Goal: Check status: Check status

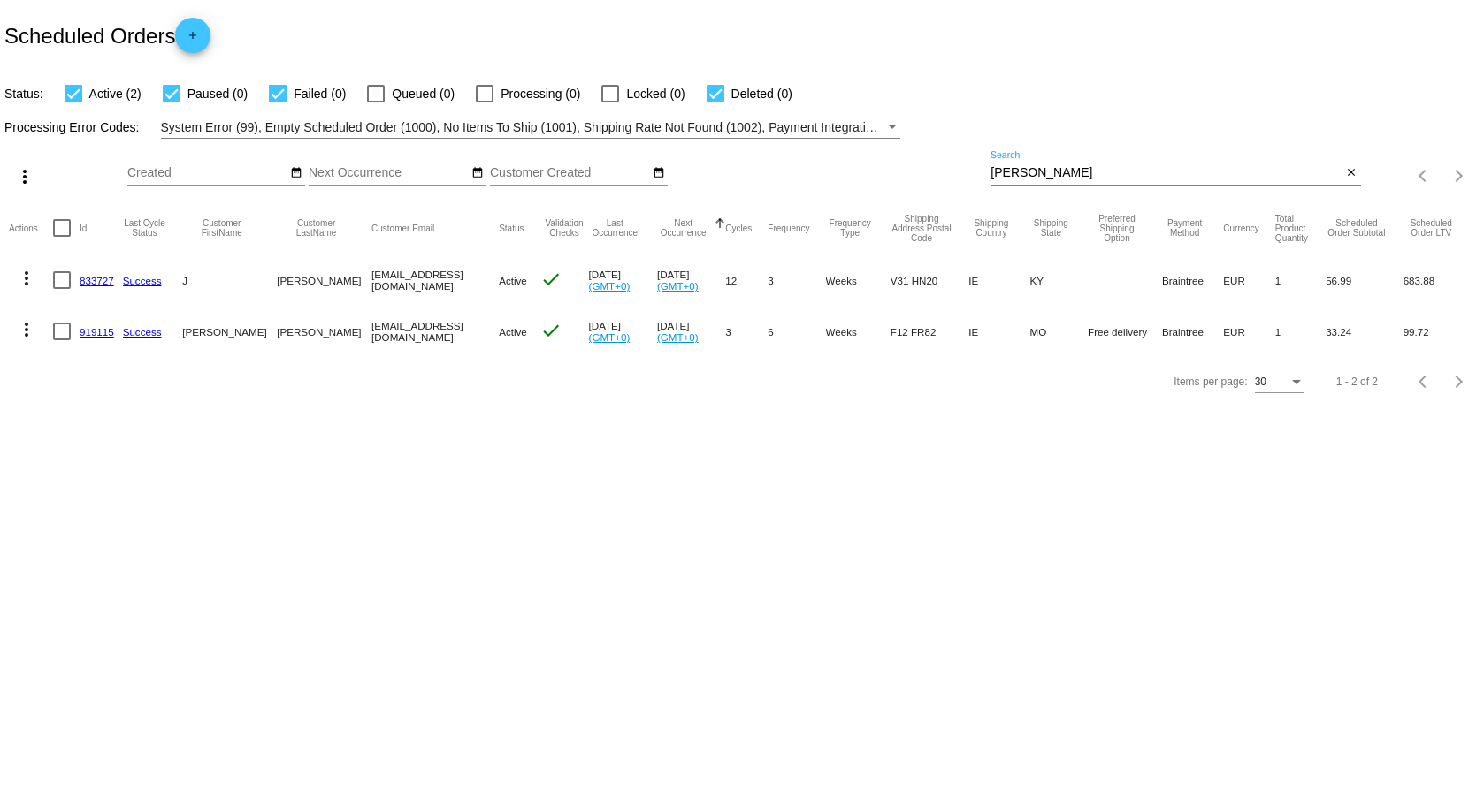
drag, startPoint x: 1053, startPoint y: 176, endPoint x: 959, endPoint y: 159, distance: 95.5
click at [939, 176] on div "more_vert Sep Jan Feb Mar [DATE]" at bounding box center [742, 170] width 1484 height 63
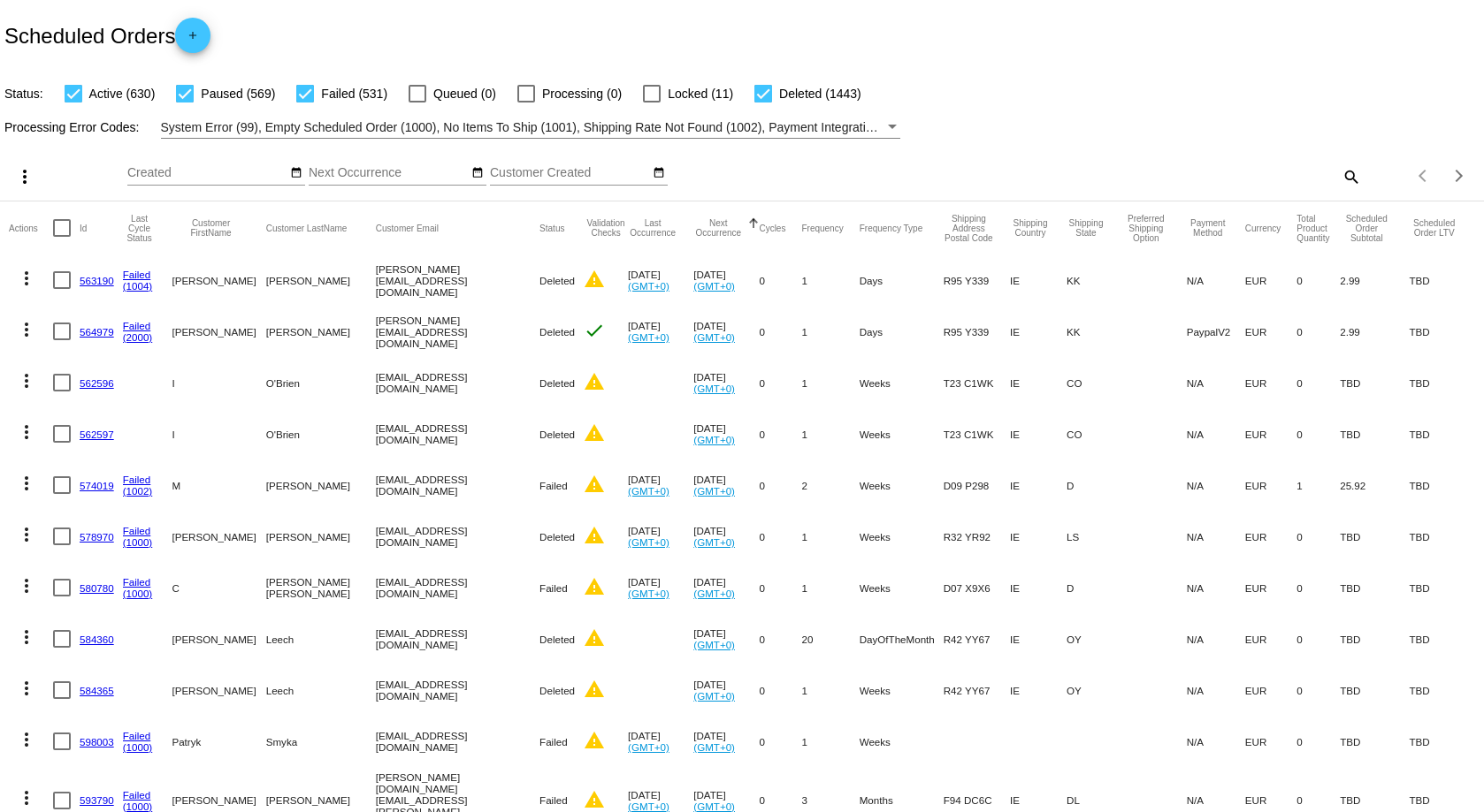
click at [1326, 178] on div "search" at bounding box center [1175, 176] width 370 height 27
click at [1340, 175] on mat-icon "search" at bounding box center [1351, 176] width 22 height 27
click at [995, 172] on input "Search" at bounding box center [1175, 173] width 370 height 14
click at [1340, 181] on mat-icon "search" at bounding box center [1351, 176] width 22 height 27
click at [1039, 176] on input "Search" at bounding box center [1175, 173] width 370 height 14
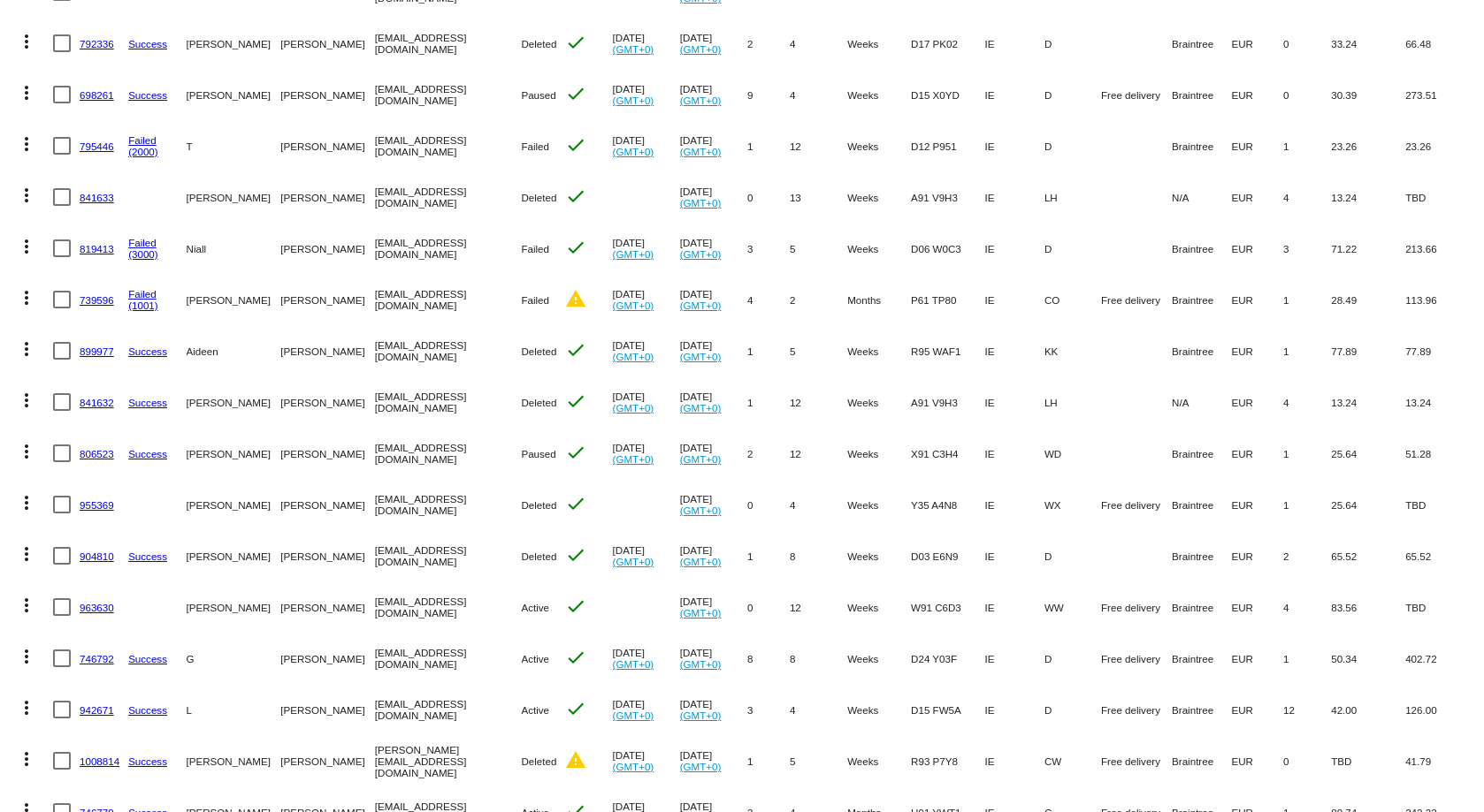
scroll to position [684, 0]
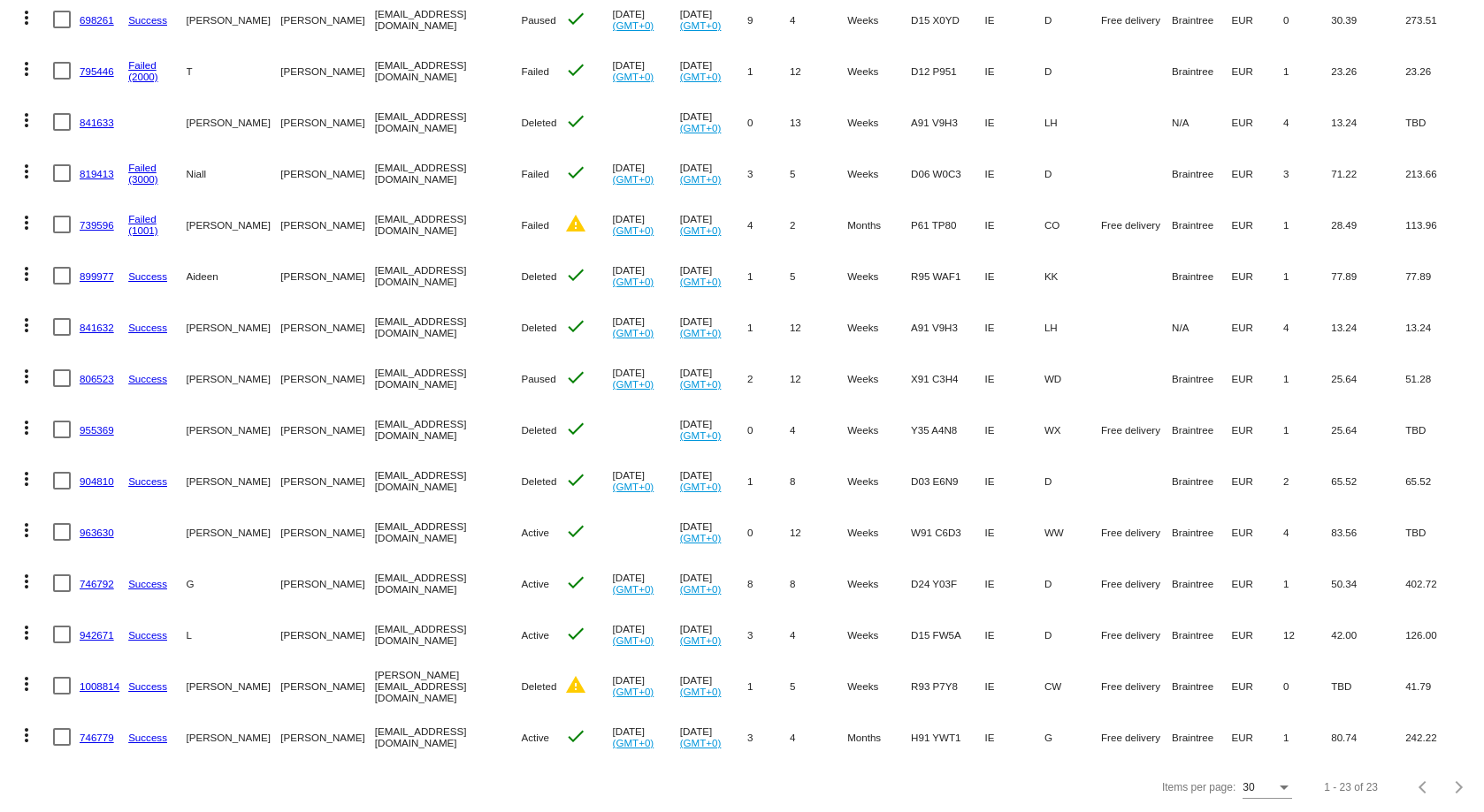
type input "byrne"
click at [94, 681] on link "1008814" at bounding box center [99, 687] width 40 height 12
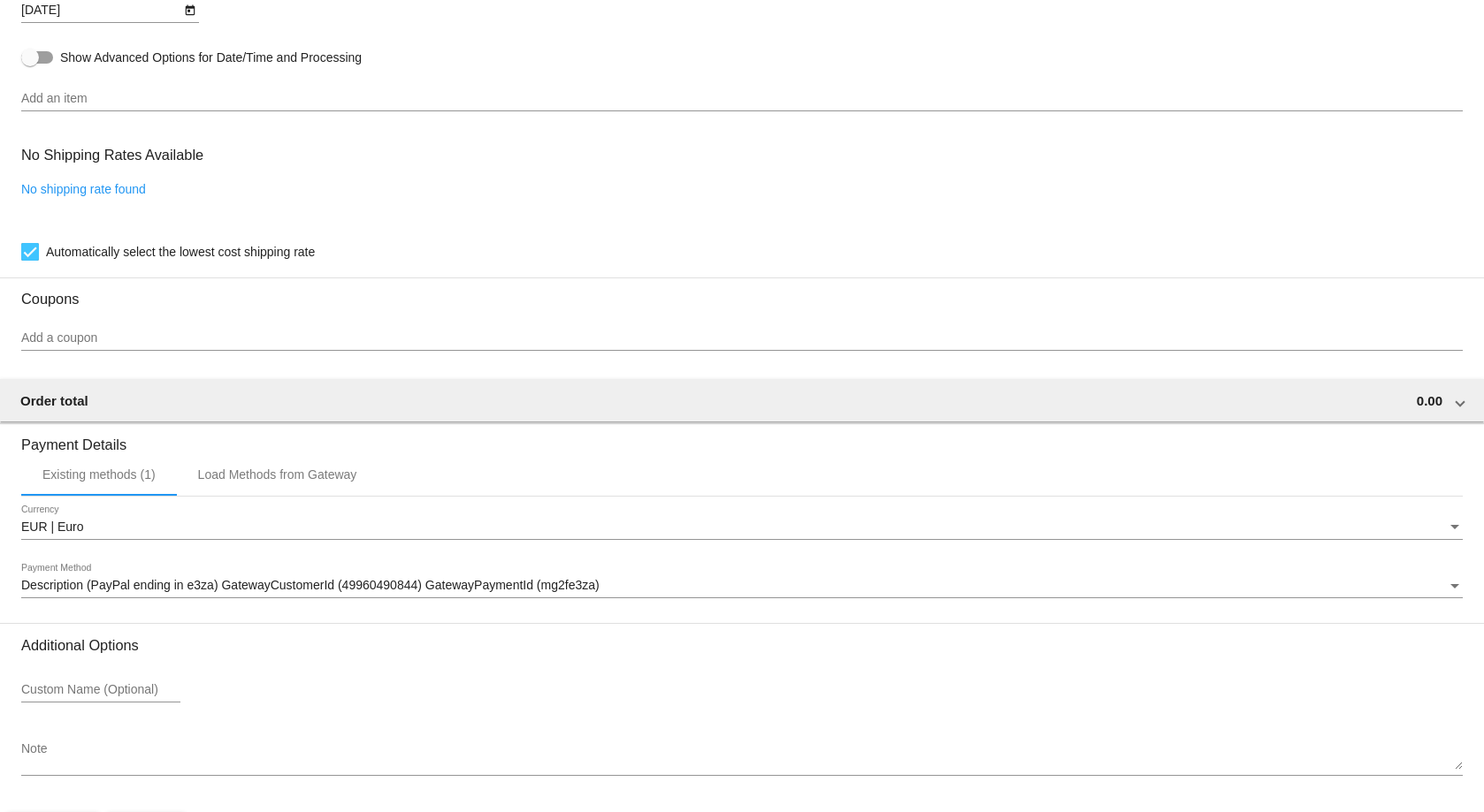
scroll to position [1210, 0]
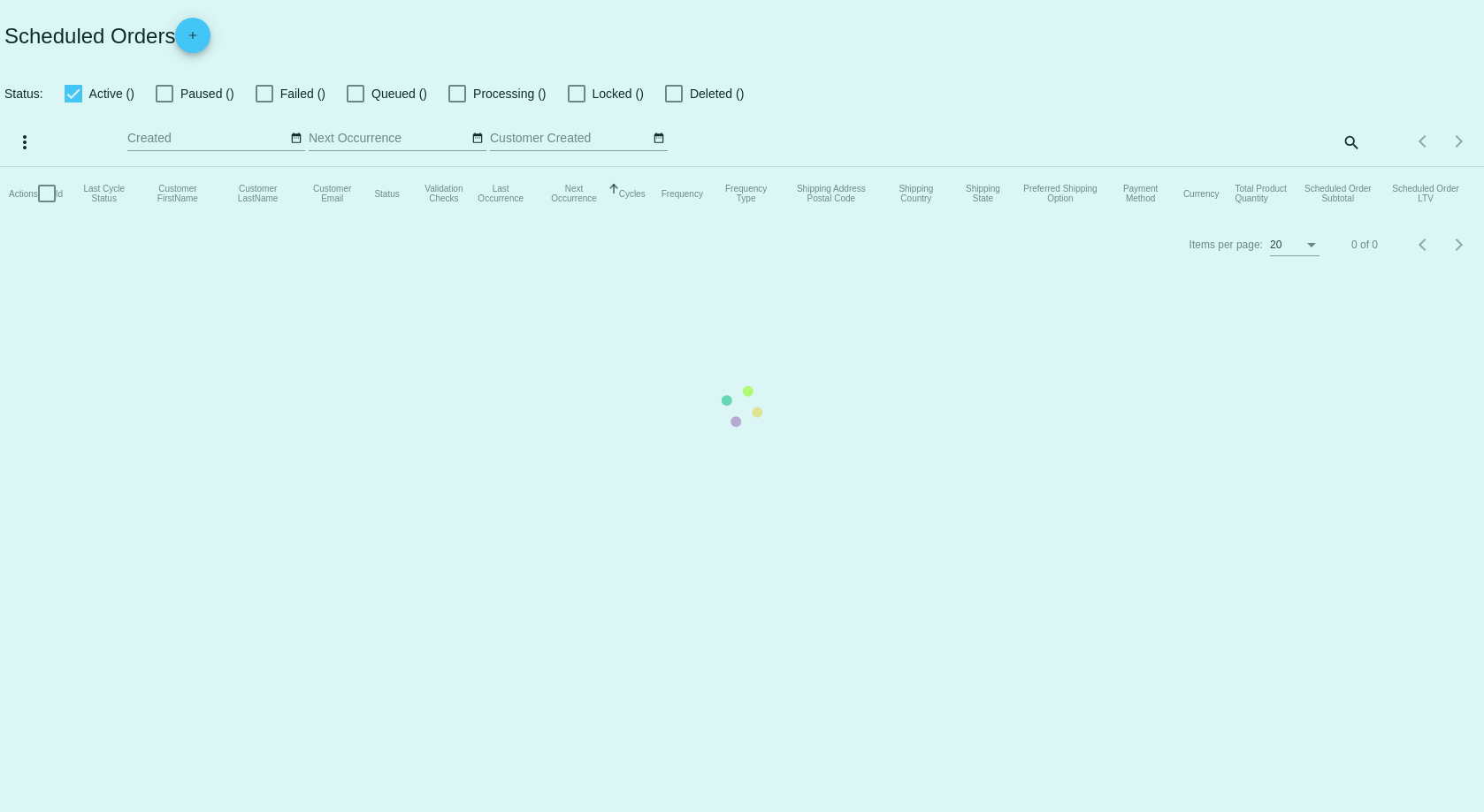
checkbox input "true"
